Goal: Find specific page/section: Find specific page/section

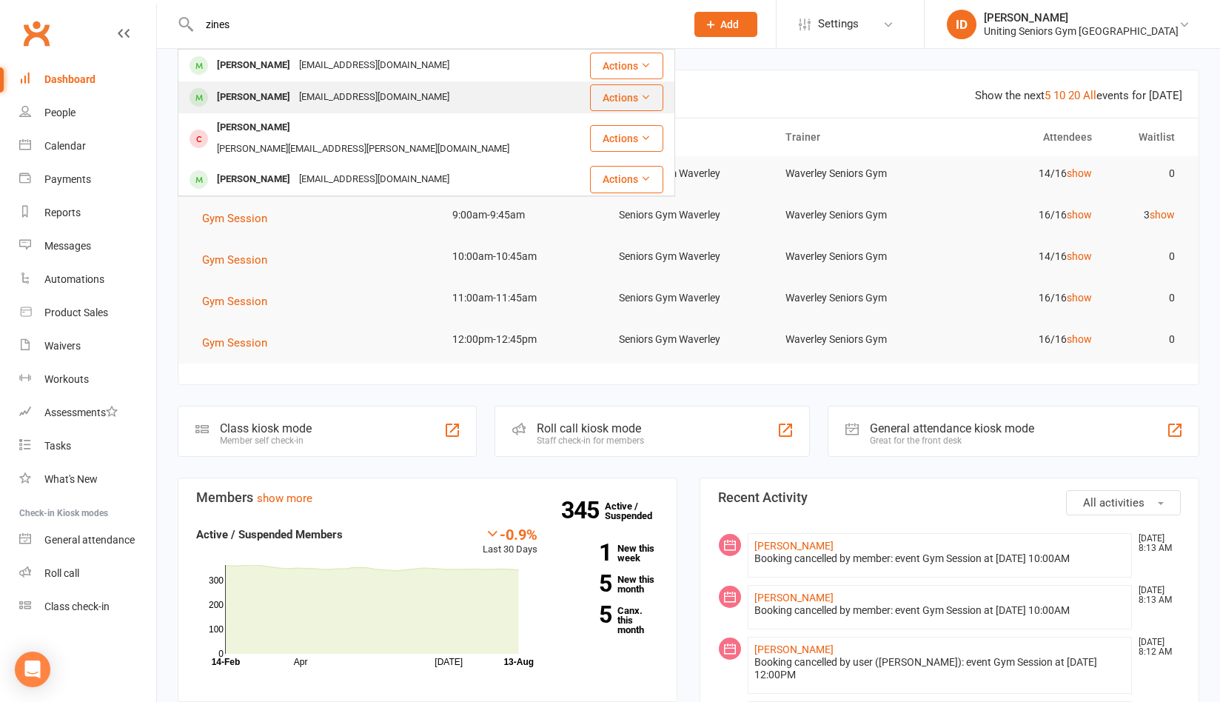
type input "zines"
click at [267, 89] on div "[PERSON_NAME]" at bounding box center [253, 97] width 82 height 21
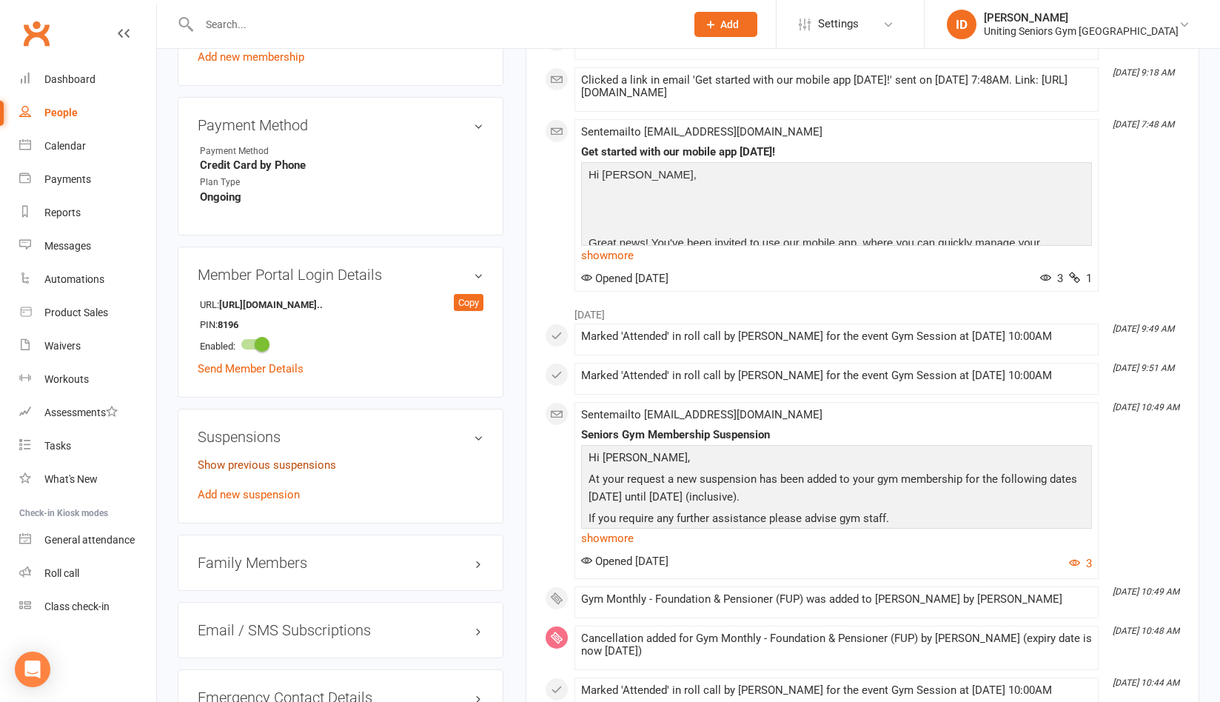
scroll to position [888, 0]
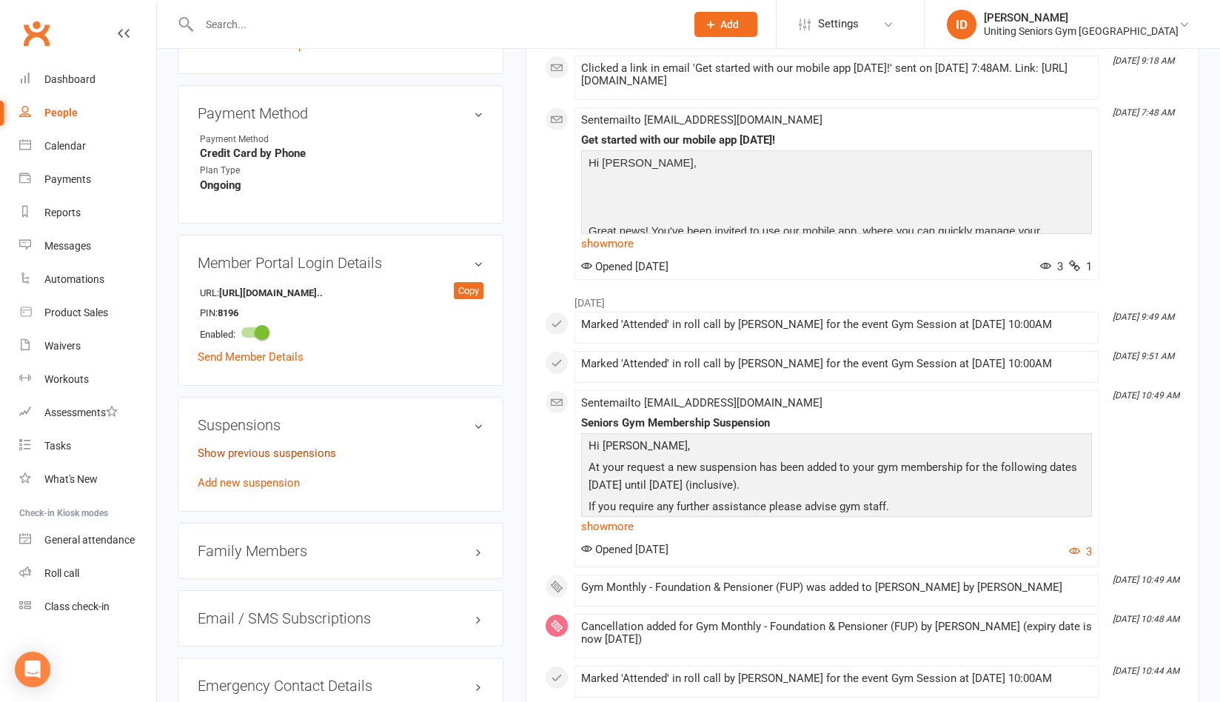
click at [283, 451] on link "Show previous suspensions" at bounding box center [267, 452] width 138 height 13
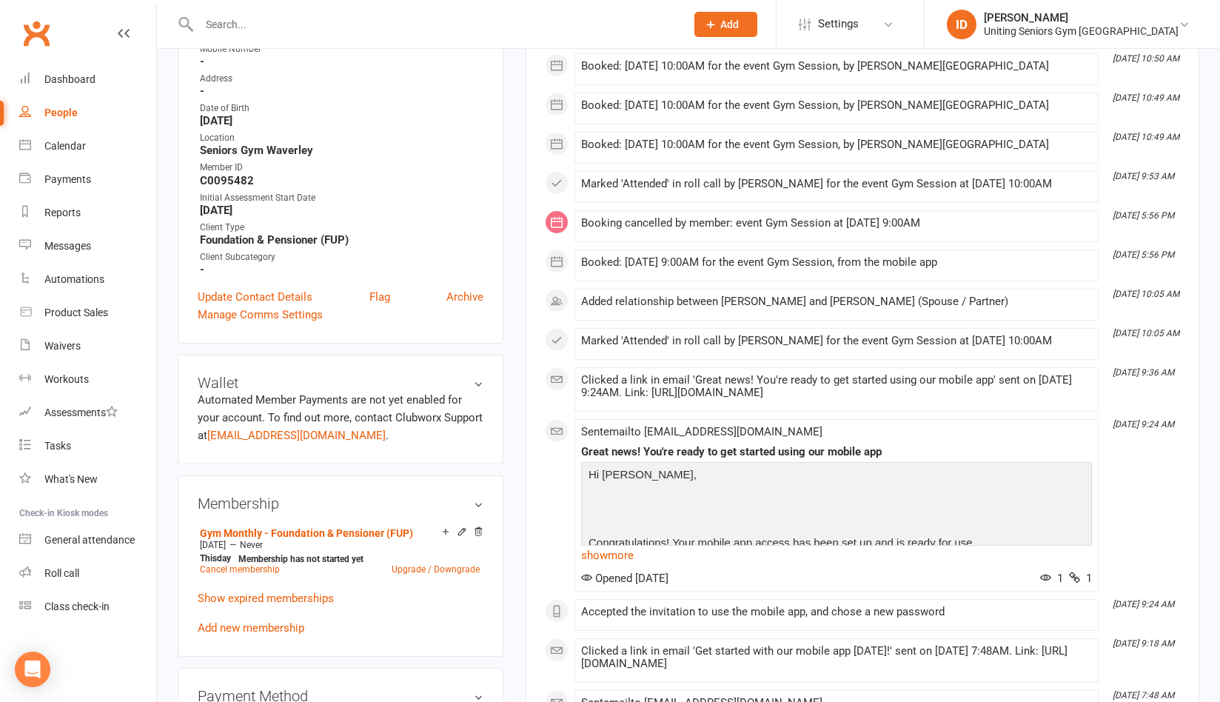
scroll to position [296, 0]
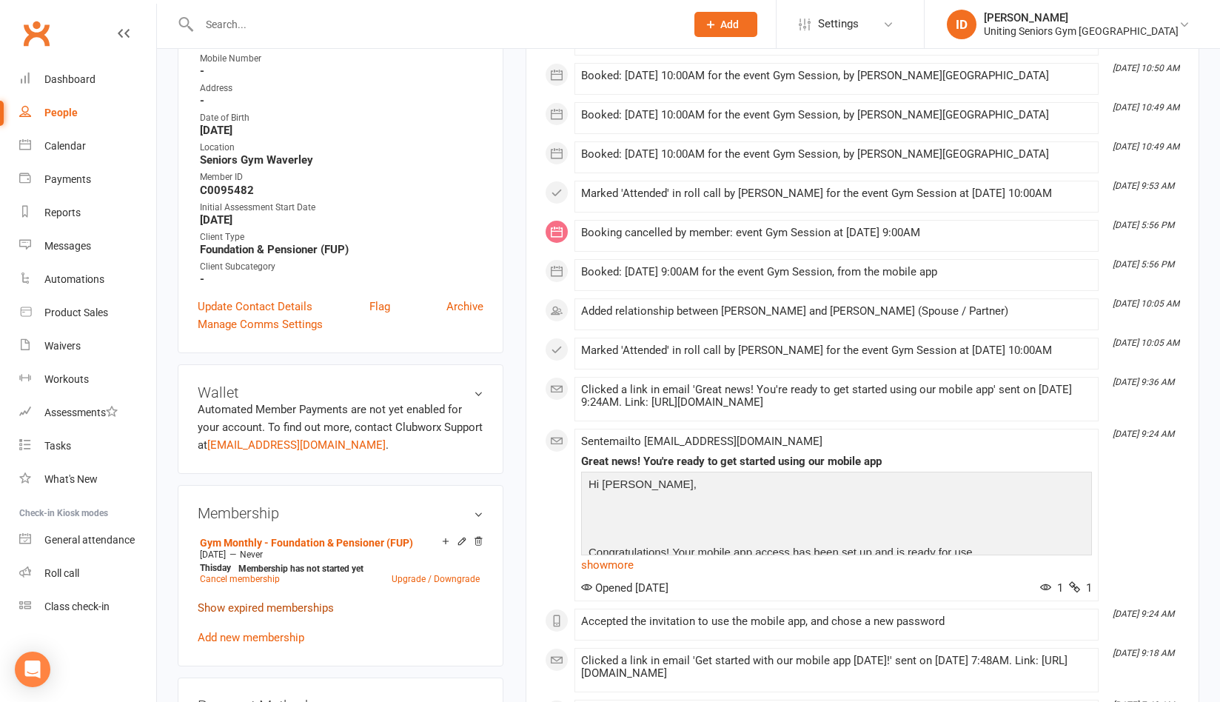
click at [263, 604] on link "Show expired memberships" at bounding box center [266, 607] width 136 height 13
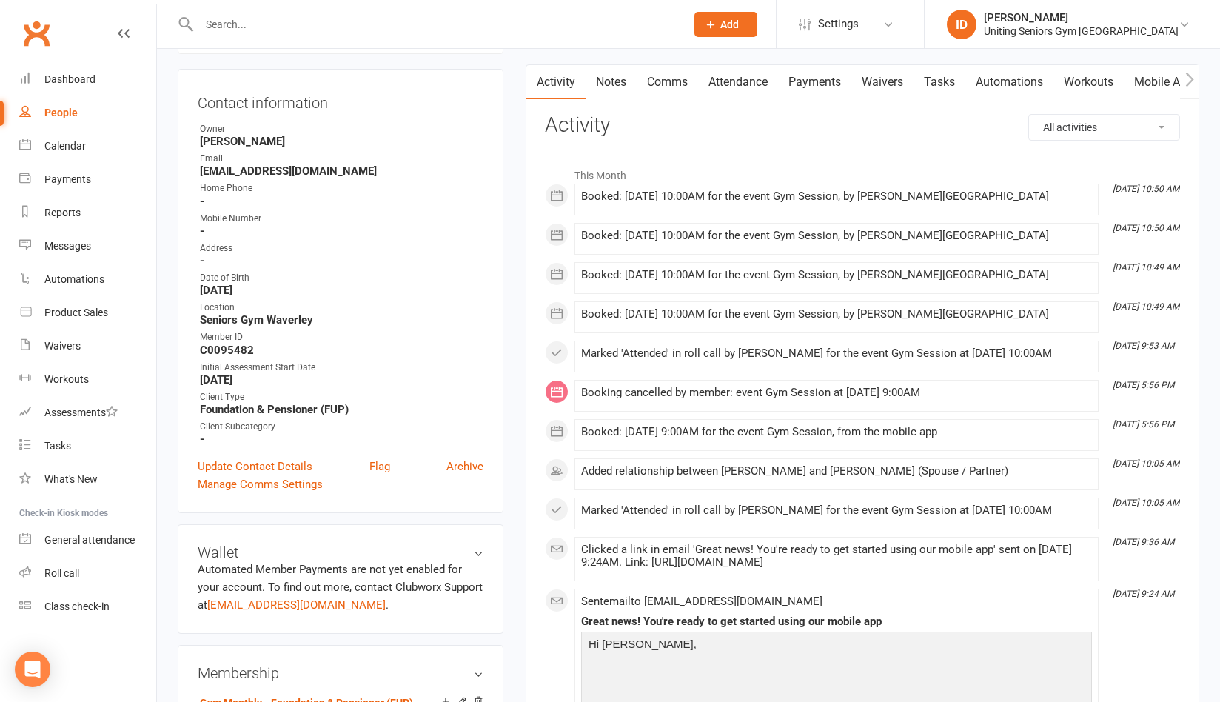
scroll to position [0, 0]
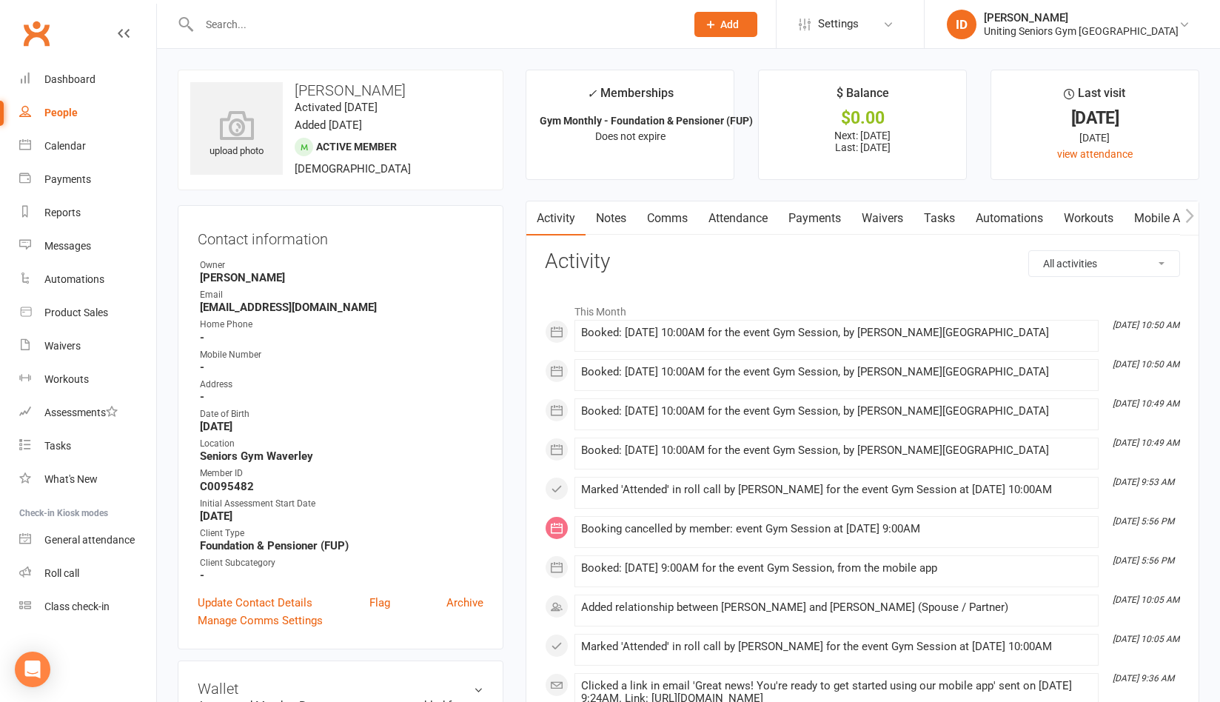
click at [1020, 269] on h3 "Activity" at bounding box center [862, 261] width 635 height 23
click at [821, 222] on link "Payments" at bounding box center [814, 218] width 73 height 34
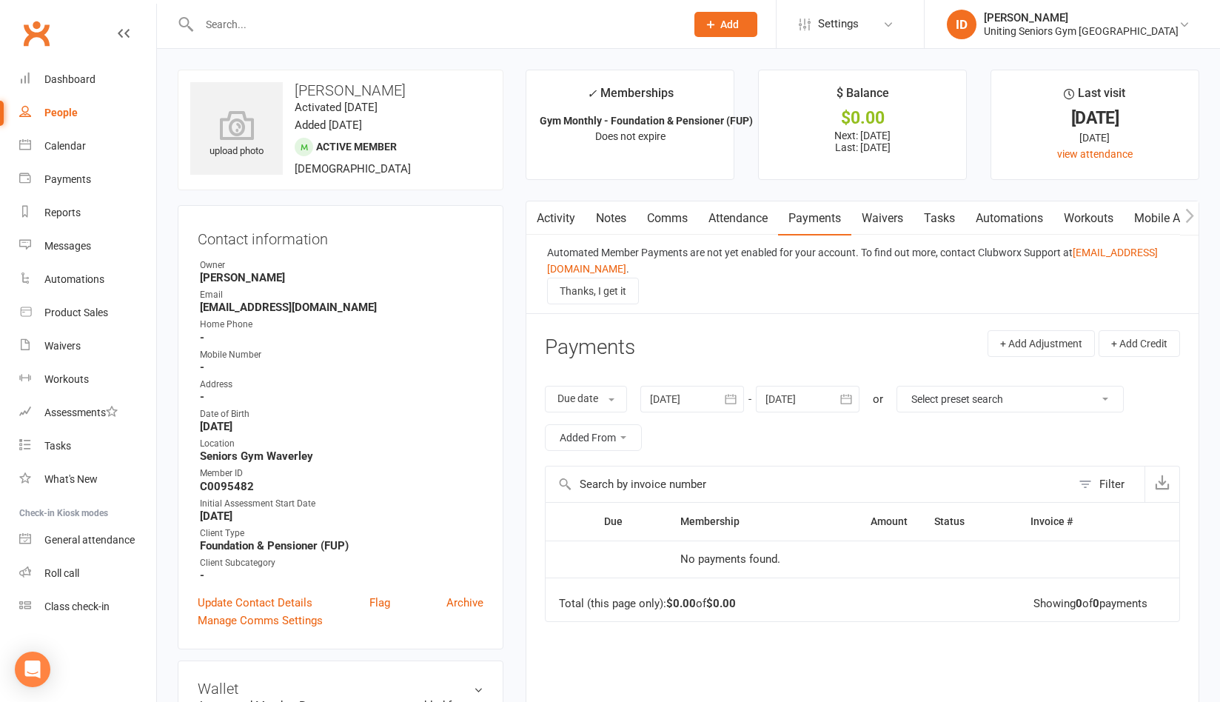
click at [1058, 304] on div "Automated Member Payments are not yet enabled for your account. To find out mor…" at bounding box center [862, 274] width 672 height 78
click at [256, 35] on div at bounding box center [426, 24] width 497 height 48
click at [240, 6] on div at bounding box center [426, 24] width 497 height 48
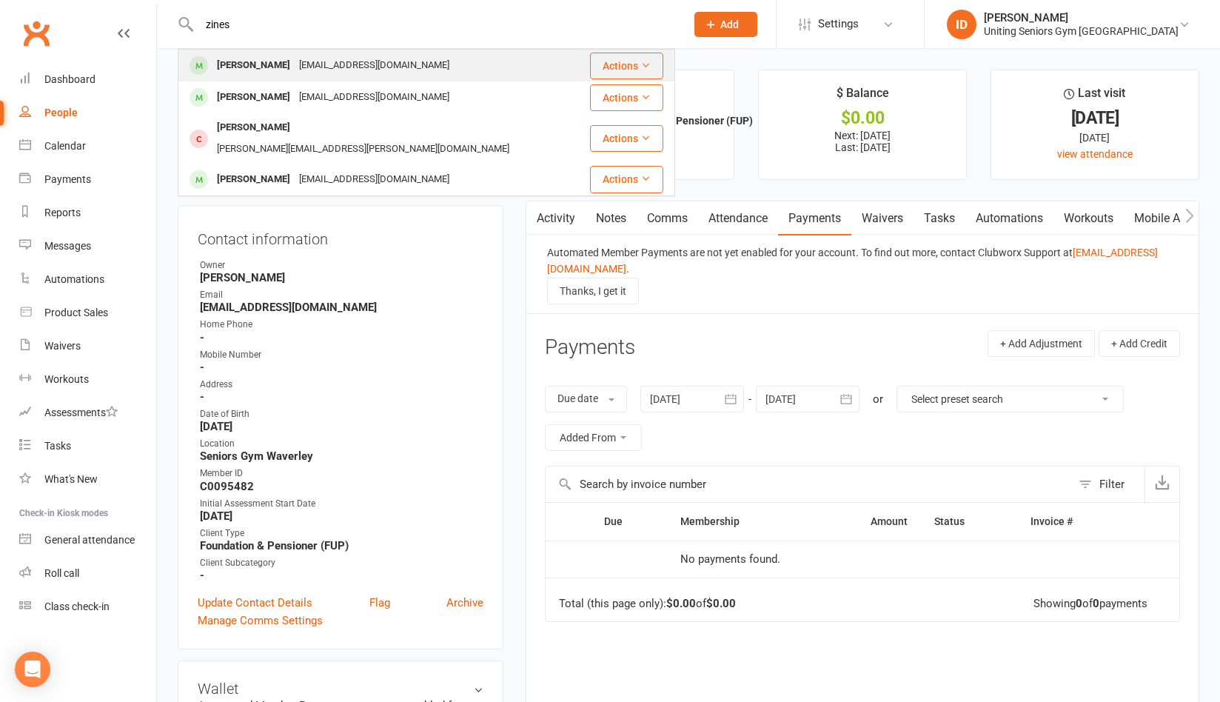
type input "zines"
click at [256, 64] on div "[PERSON_NAME]" at bounding box center [253, 65] width 82 height 21
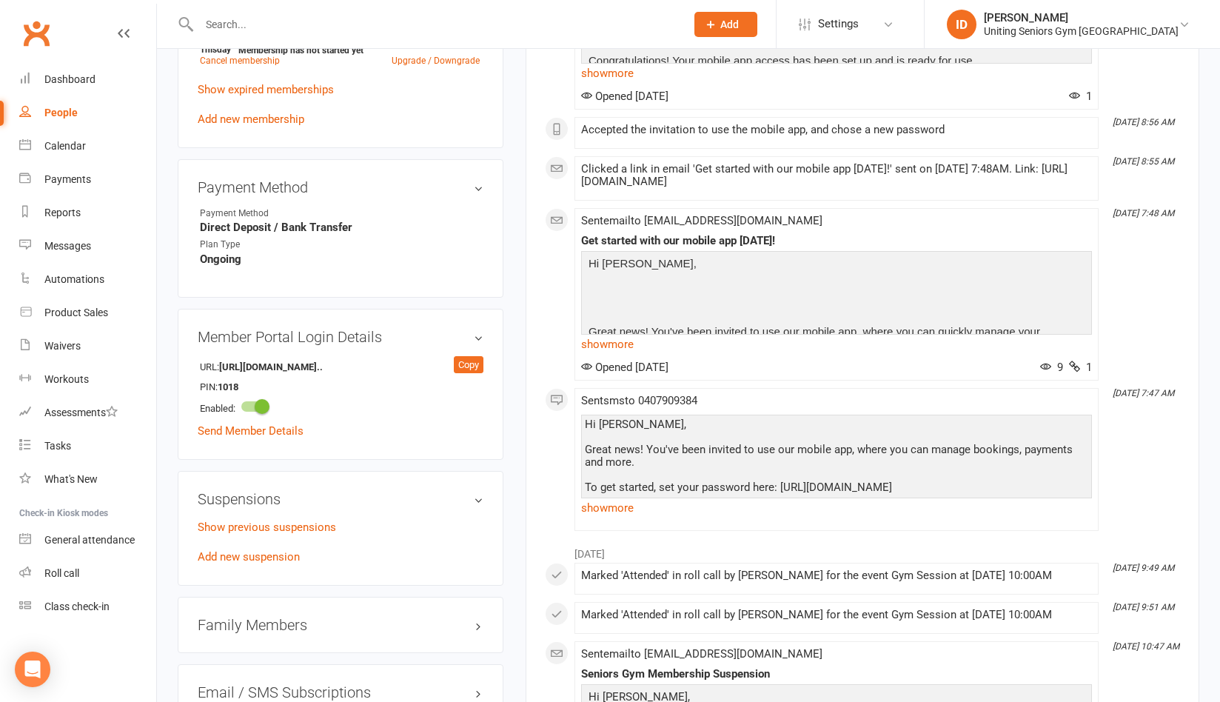
scroll to position [296, 0]
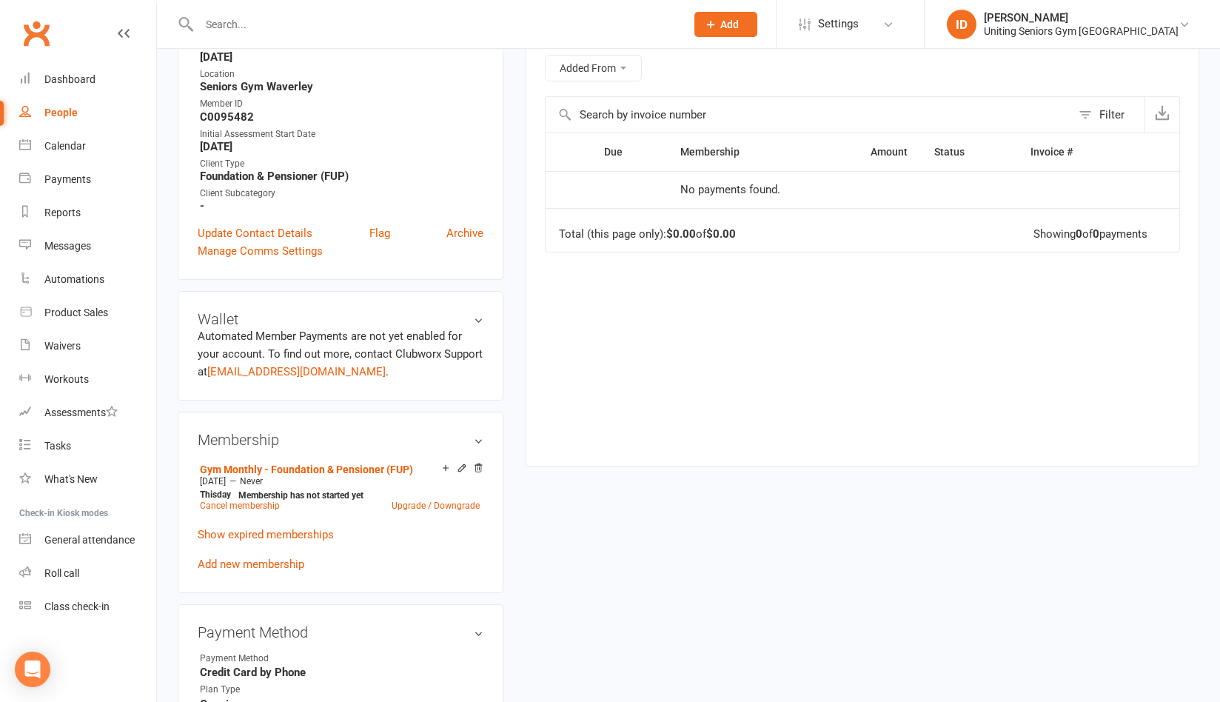
scroll to position [370, 0]
click at [1199, 374] on main "✓ Memberships Gym Monthly - Foundation & Pensioner (FUP) Does not expire $ Bala…" at bounding box center [862, 89] width 696 height 781
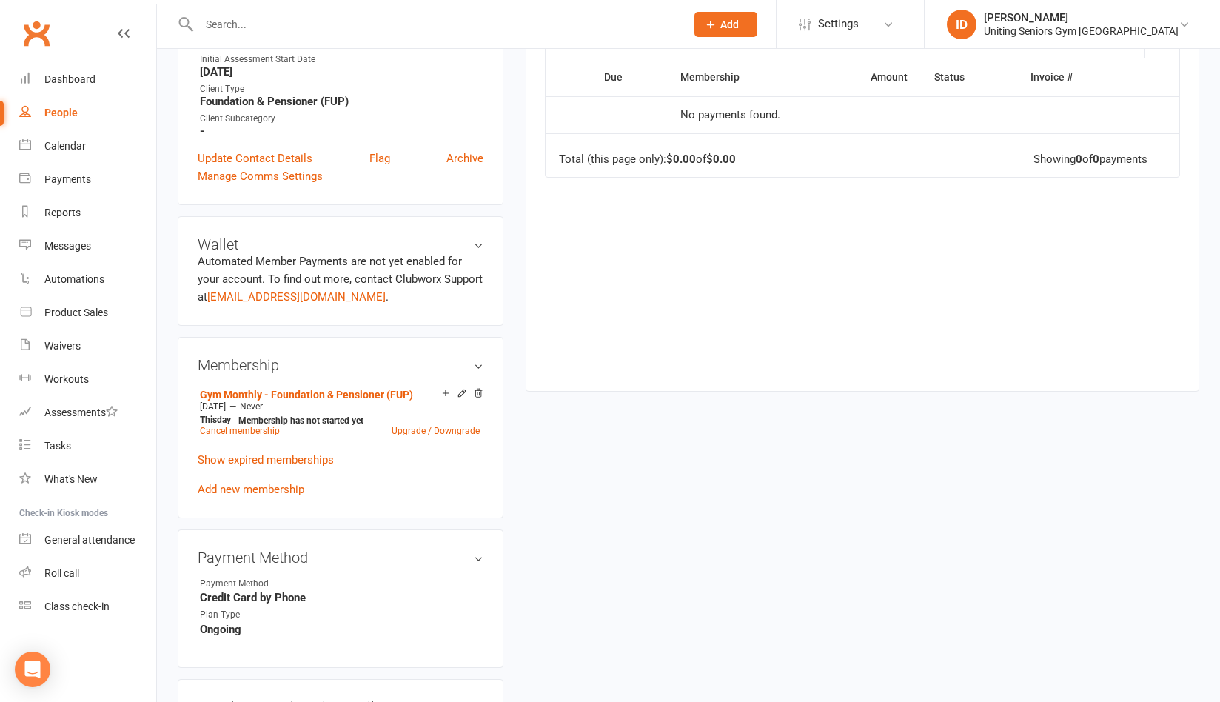
scroll to position [0, 0]
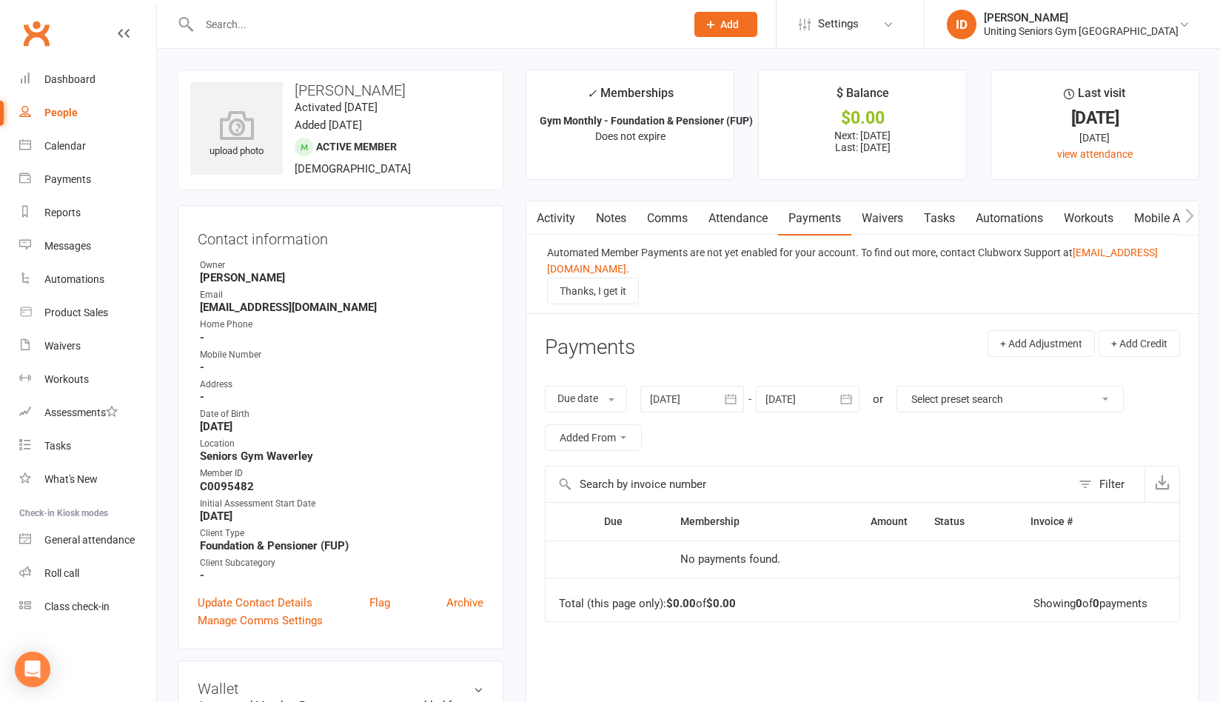
click at [1174, 148] on li "Last visit [DATE] [DATE] view attendance" at bounding box center [1094, 125] width 209 height 110
click at [81, 159] on link "Calendar" at bounding box center [87, 146] width 137 height 33
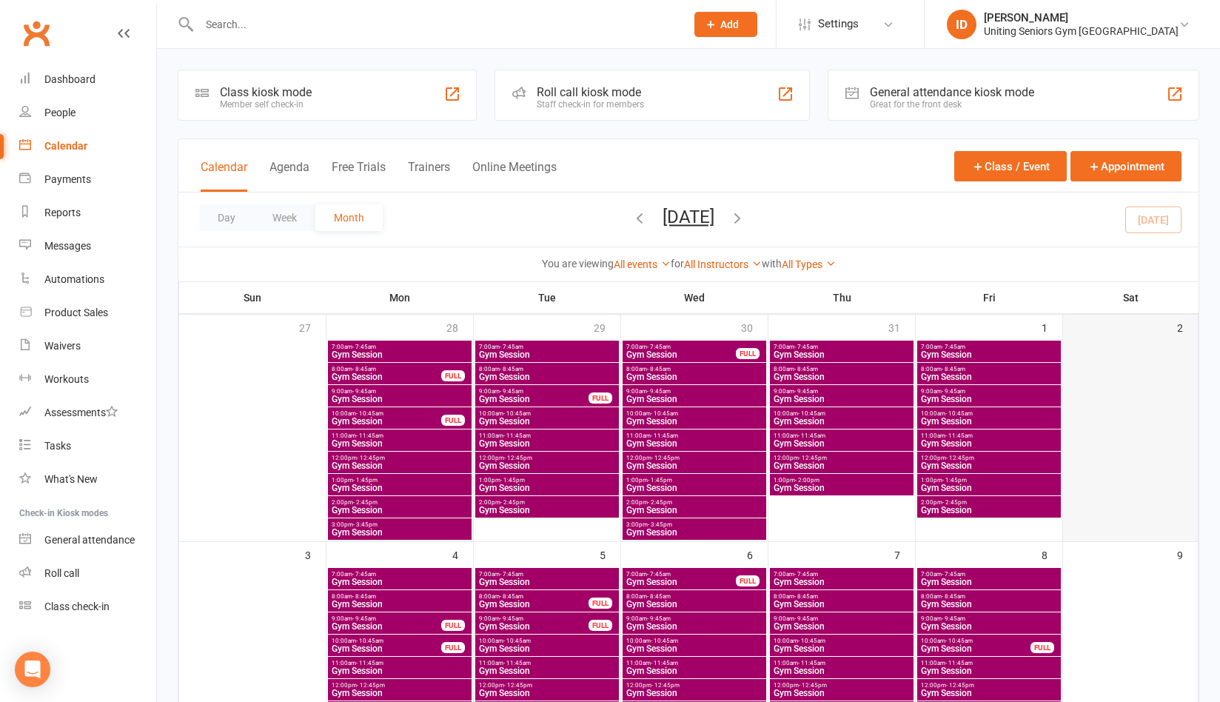
click at [1179, 402] on div at bounding box center [1130, 440] width 132 height 200
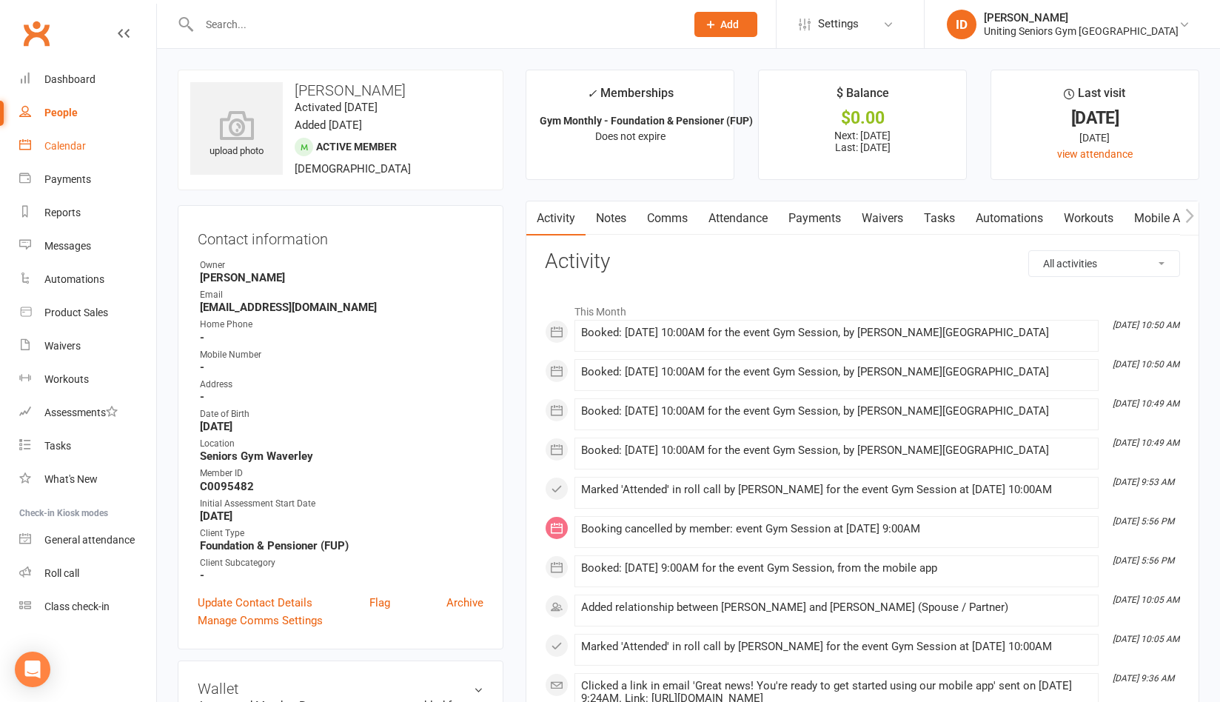
click at [60, 156] on link "Calendar" at bounding box center [87, 146] width 137 height 33
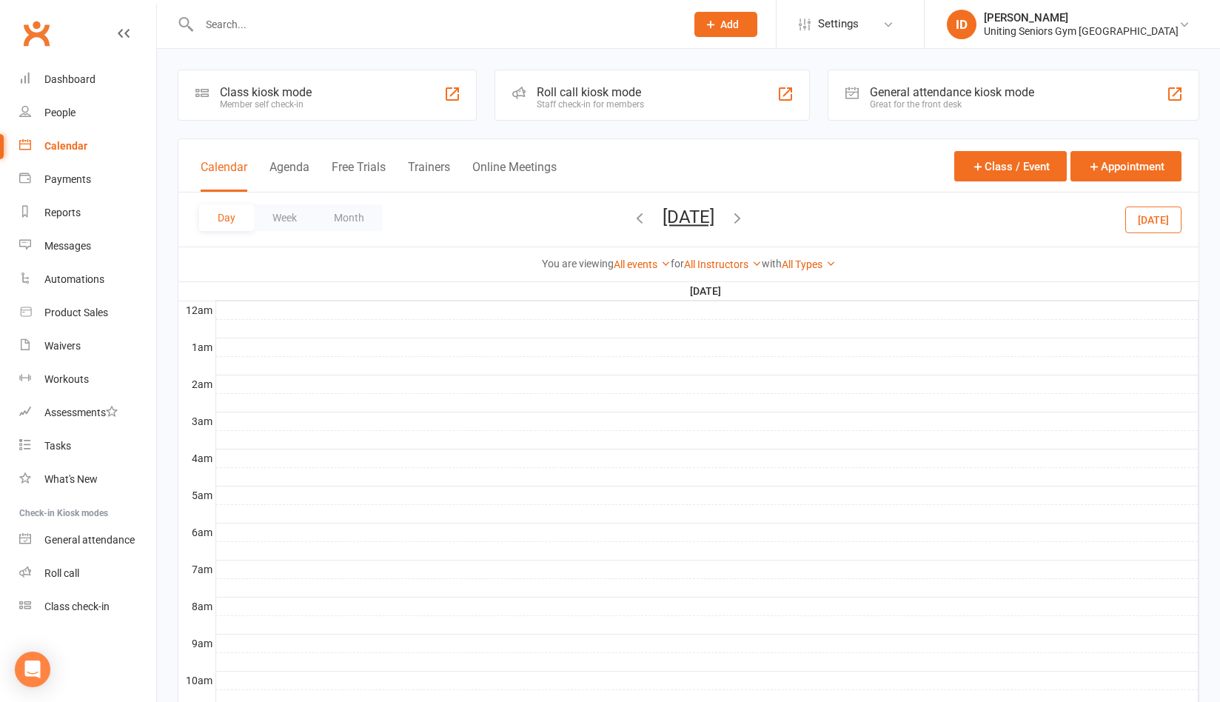
click at [1156, 215] on button "[DATE]" at bounding box center [1153, 219] width 56 height 27
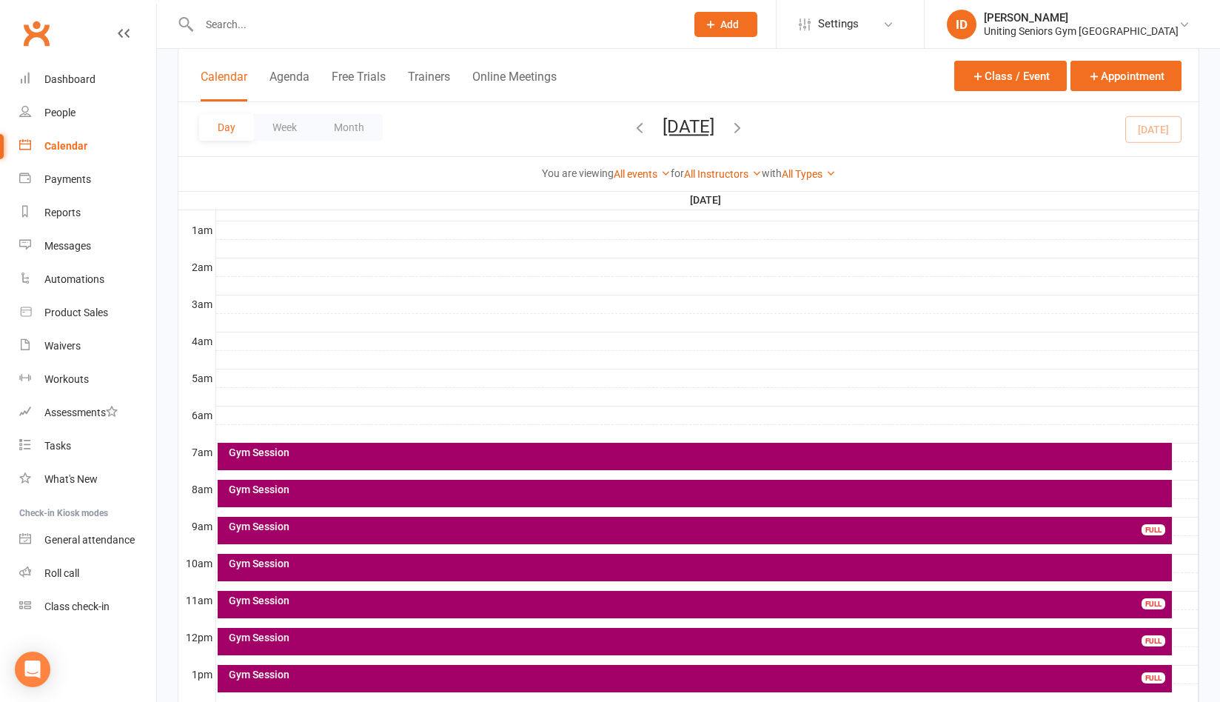
scroll to position [296, 0]
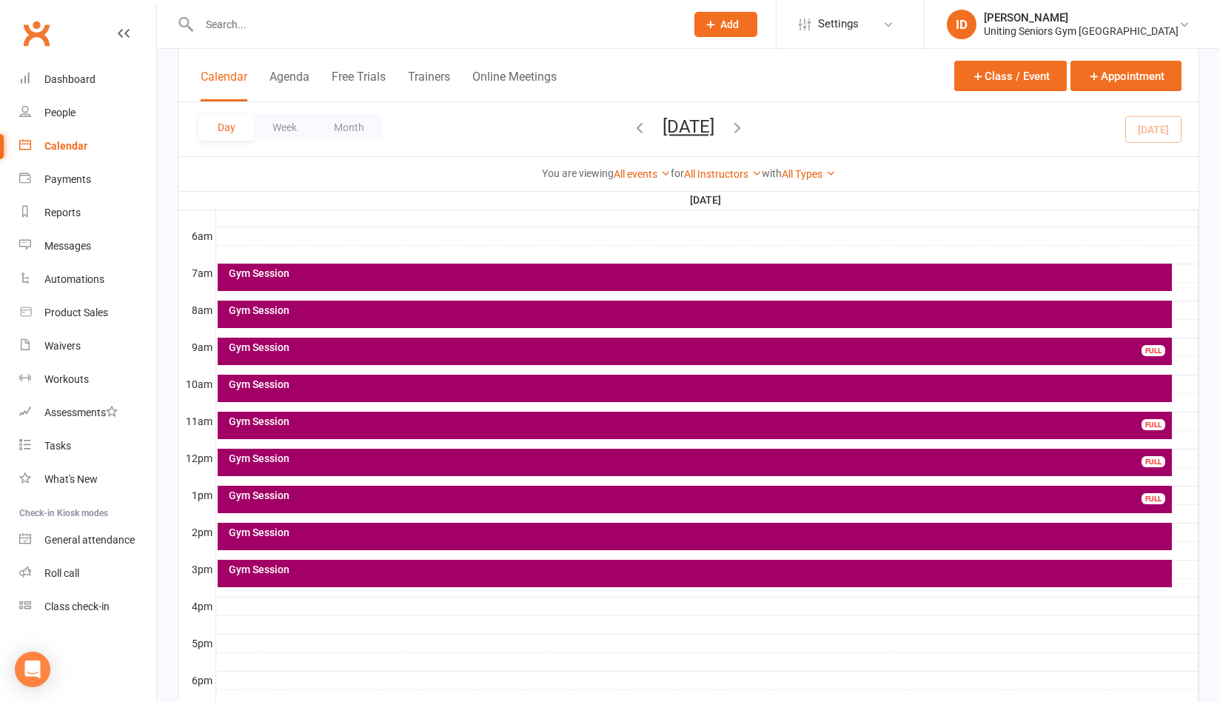
click at [437, 332] on div at bounding box center [707, 329] width 982 height 18
click at [449, 357] on div "Gym Session FULL" at bounding box center [695, 351] width 954 height 27
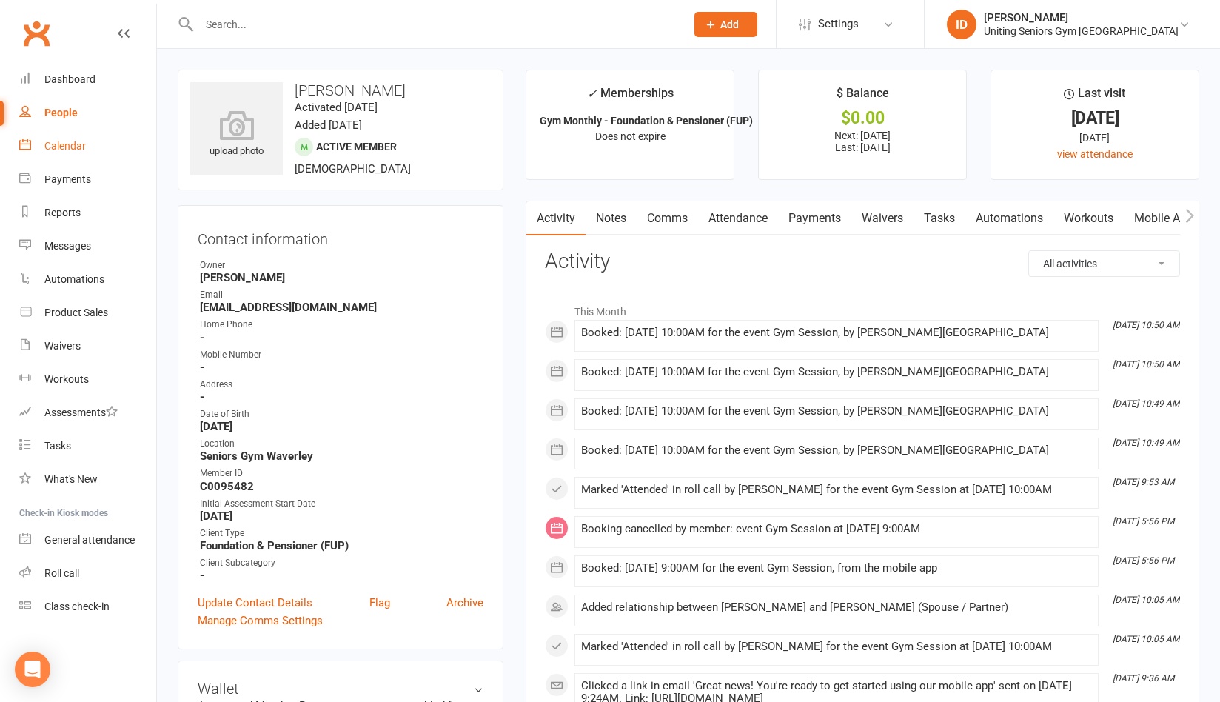
click at [84, 141] on div "Calendar" at bounding box center [64, 146] width 41 height 12
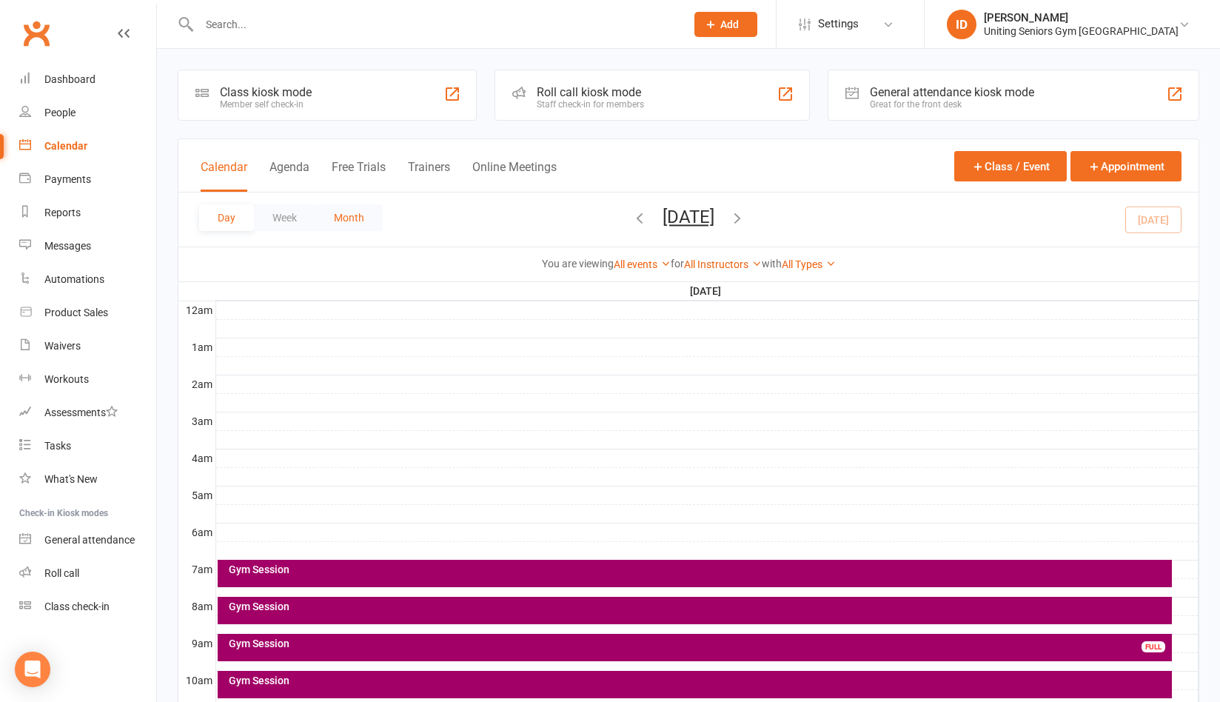
click at [355, 221] on button "Month" at bounding box center [348, 217] width 67 height 27
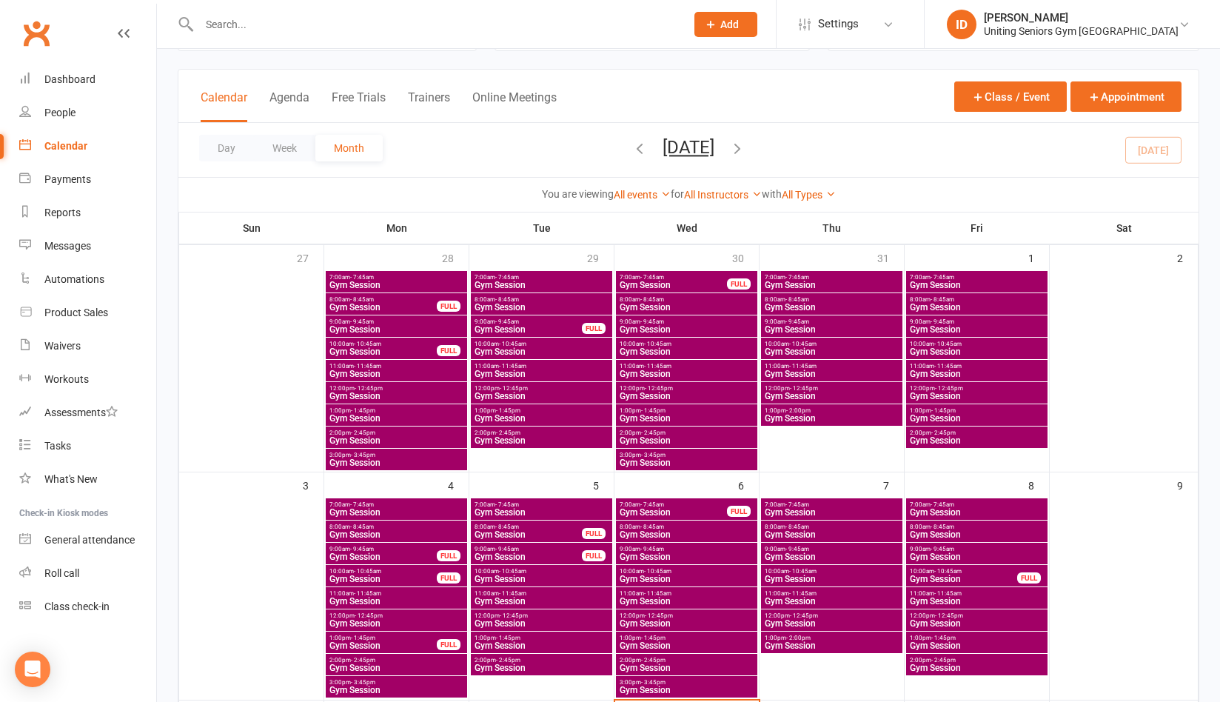
scroll to position [148, 0]
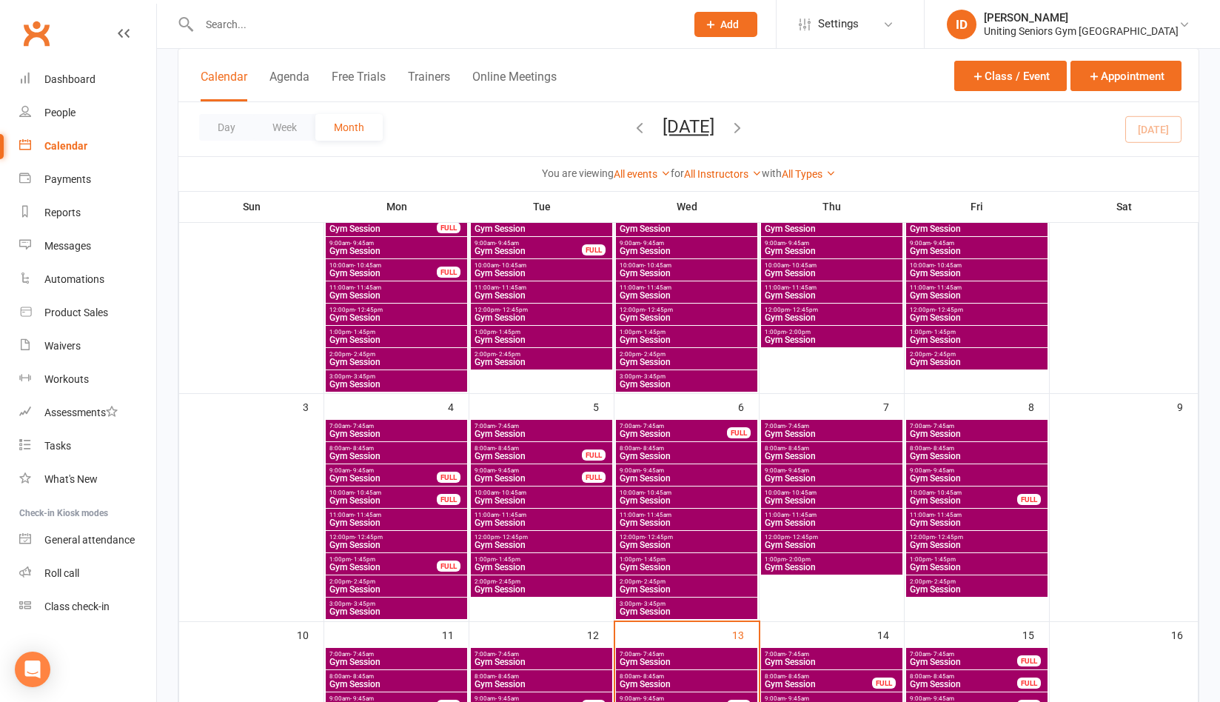
click at [1078, 169] on div "You are viewing All events All events Empty events Full events Non-empty events…" at bounding box center [689, 173] width 1004 height 17
